Goal: Task Accomplishment & Management: Complete application form

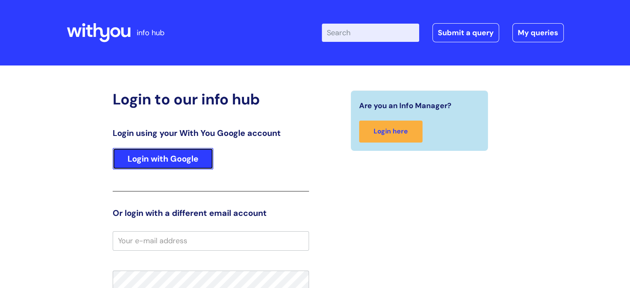
click at [176, 160] on link "Login with Google" at bounding box center [163, 159] width 101 height 22
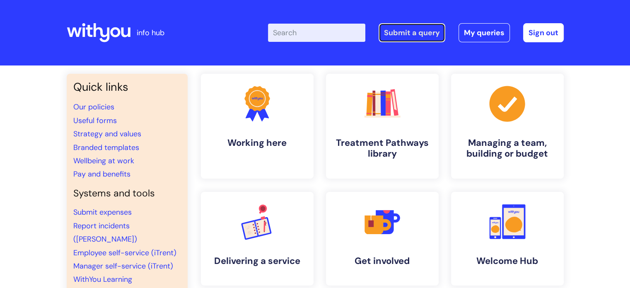
click at [413, 30] on link "Submit a query" at bounding box center [412, 32] width 67 height 19
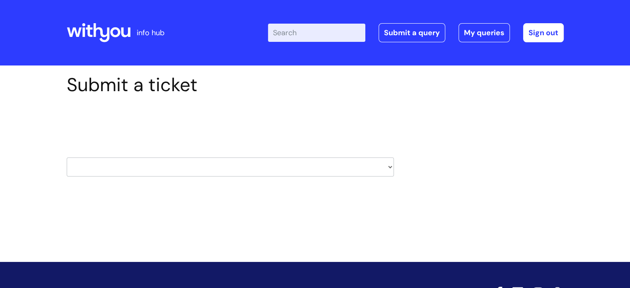
click at [192, 170] on select "HR / People IT and Support Clinical Drug Alerts Finance Accounts Data Support T…" at bounding box center [230, 166] width 327 height 19
select select "it_and_support"
click at [67, 157] on select "HR / People IT and Support Clinical Drug Alerts Finance Accounts Data Support T…" at bounding box center [230, 166] width 327 height 19
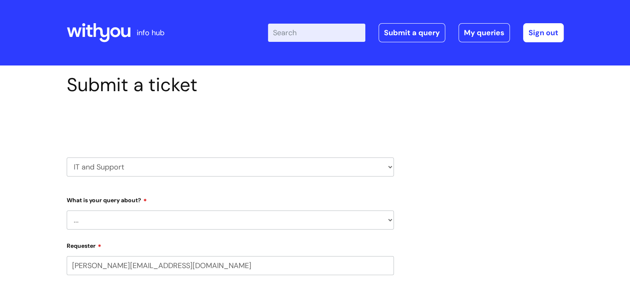
select select "80004286572"
click at [130, 224] on select "... Mobile Phone Reset & MFA Accounts, Starters and Leavers IT Hardware issue I…" at bounding box center [230, 220] width 327 height 19
select select "Accounts, Starters and Leavers"
click at [67, 211] on select "... Mobile Phone Reset & MFA Accounts, Starters and Leavers IT Hardware issue I…" at bounding box center [230, 220] width 327 height 19
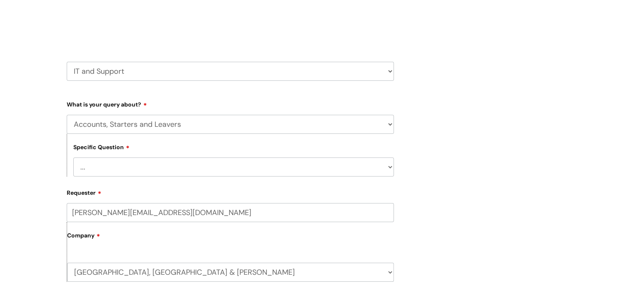
scroll to position [109, 0]
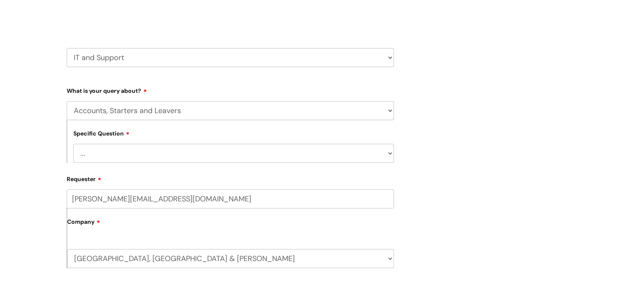
click at [254, 155] on select "... I have a new starter I have a leaver I need to make a change to an account …" at bounding box center [233, 153] width 321 height 19
select select "I need some information about an account"
click at [73, 144] on select "... I have a new starter I have a leaver I need to make a change to an account …" at bounding box center [233, 153] width 321 height 19
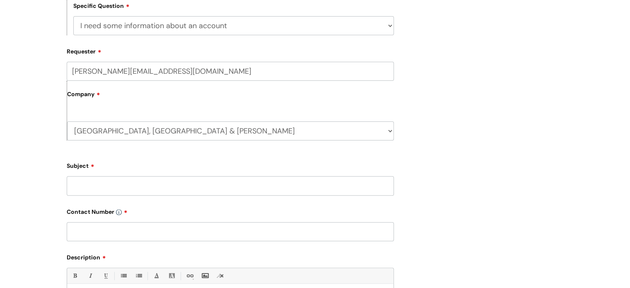
scroll to position [237, 0]
click at [140, 178] on input "Subject" at bounding box center [230, 185] width 327 height 19
type input "Access to folders"
click at [113, 236] on input "text" at bounding box center [230, 231] width 327 height 19
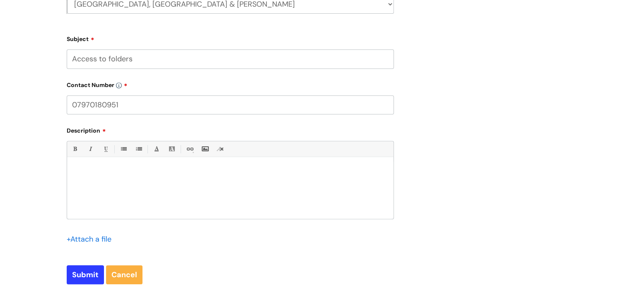
scroll to position [366, 0]
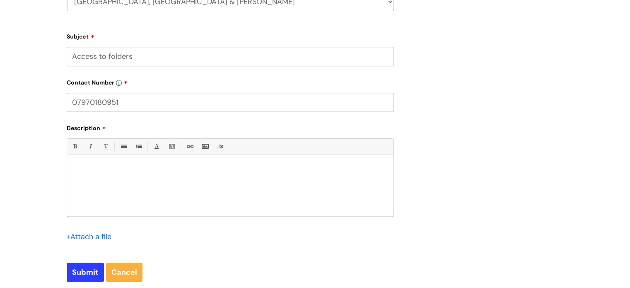
type input "07970180951"
click at [111, 183] on div at bounding box center [230, 187] width 327 height 57
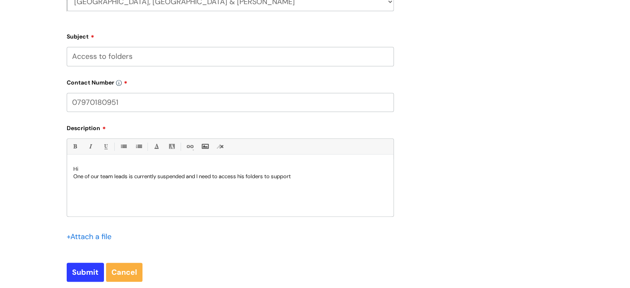
click at [249, 177] on p "One of our team leads is currently suspended and I need to access his folders t…" at bounding box center [230, 176] width 314 height 7
click at [348, 175] on p "One of our team leads is currently suspended and I need to access his team supe…" at bounding box center [230, 176] width 314 height 7
click at [187, 177] on p "One of our team leads is currently suspended and I need to access his team supe…" at bounding box center [230, 176] width 314 height 7
click at [288, 179] on p "One of our team leads is currently off work and we're not sure when he will ret…" at bounding box center [230, 180] width 314 height 15
click at [153, 184] on p "One of our team leads is currently off work and we're not sure when he will ret…" at bounding box center [230, 180] width 314 height 15
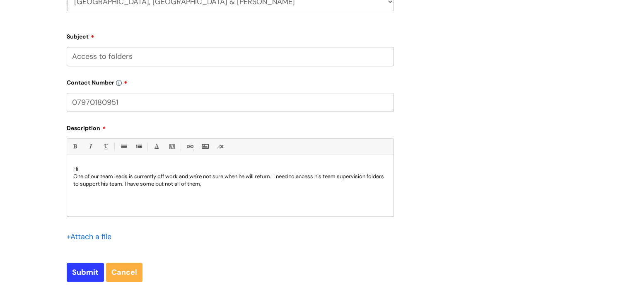
click at [341, 175] on p "One of our team leads is currently off work and we're not sure when he will ret…" at bounding box center [230, 180] width 314 height 15
click at [235, 184] on p "One of our team leads is currently off work and we're not sure when he will ret…" at bounding box center [230, 180] width 314 height 15
click at [131, 192] on p "The team lead is Jason Campbell" at bounding box center [230, 191] width 314 height 7
click at [179, 192] on p "The team lead is Jason (Jay) Campbell" at bounding box center [230, 191] width 314 height 7
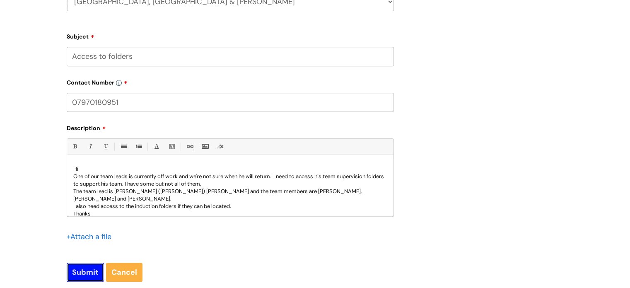
click at [85, 277] on input "Submit" at bounding box center [85, 272] width 37 height 19
type input "Please Wait..."
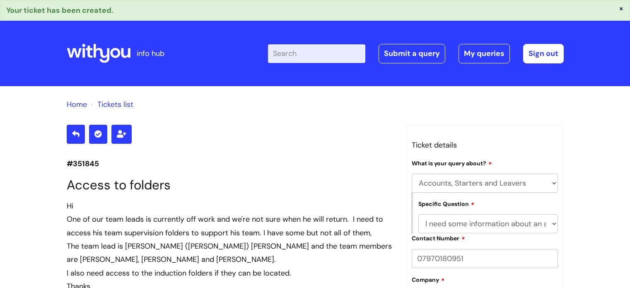
select select "Accounts, Starters and Leavers"
select select "I need some information about an account"
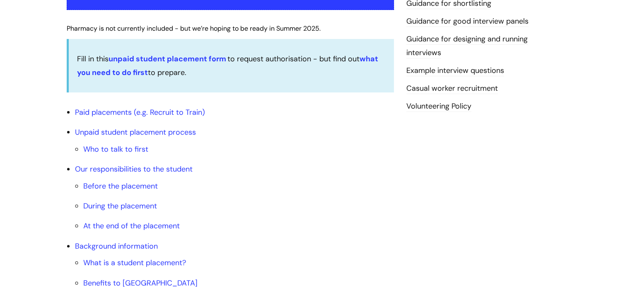
scroll to position [250, 0]
click at [121, 148] on link "Who to talk to first" at bounding box center [115, 149] width 65 height 10
